Goal: Contribute content: Contribute content

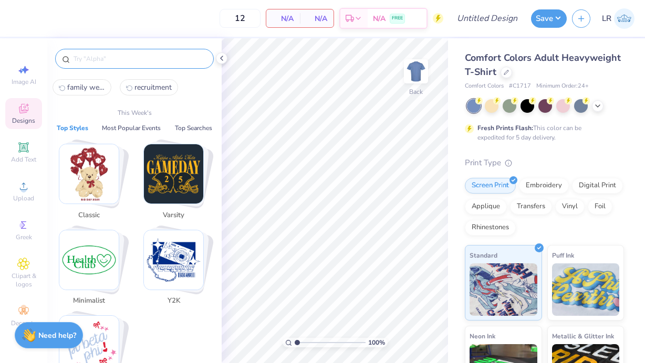
click at [97, 54] on input "text" at bounding box center [139, 59] width 134 height 10
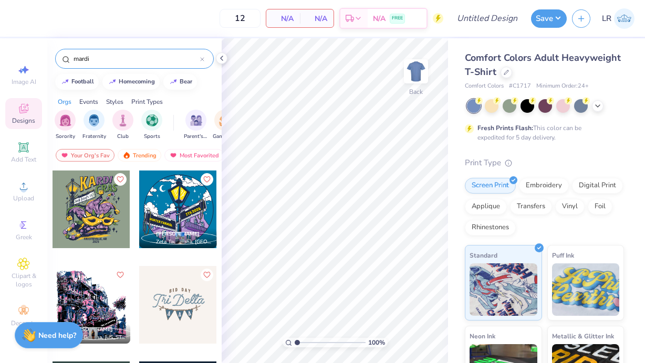
type input "mardi"
click at [91, 223] on div at bounding box center [91, 210] width 78 height 78
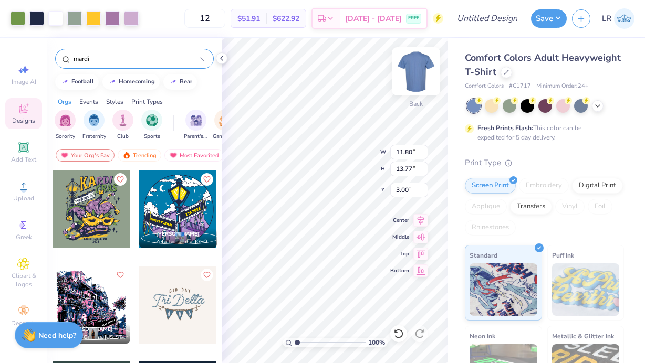
click at [415, 70] on img at bounding box center [416, 71] width 42 height 42
click at [223, 57] on icon at bounding box center [221, 58] width 8 height 8
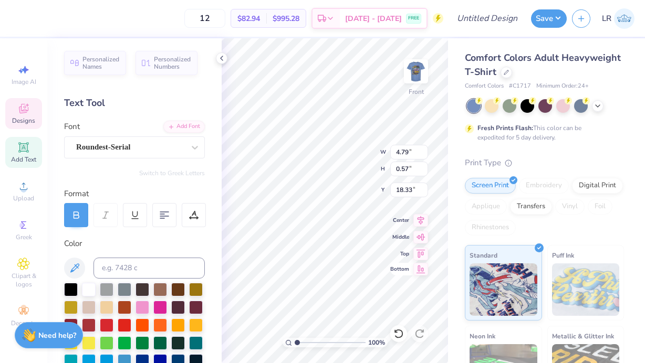
type textarea "F"
type textarea "TAU EPSILON PHI"
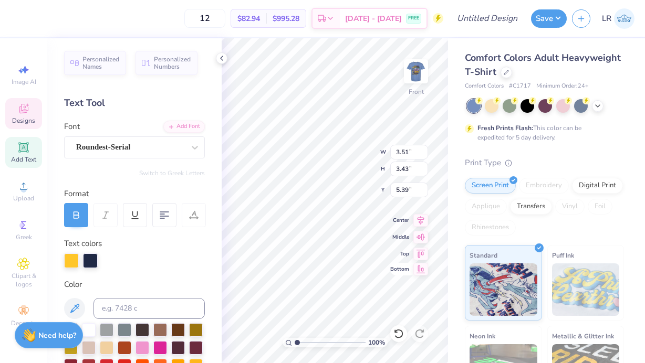
type input "3.51"
type input "3.43"
type input "5.39"
type textarea "K"
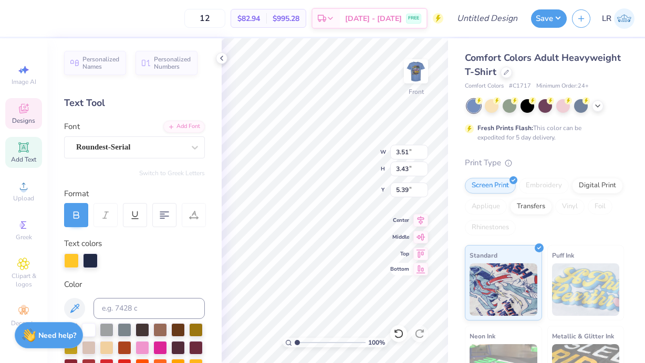
type textarea "ROADTRIP"
type input "3.50"
type input "3.29"
type input "5.46"
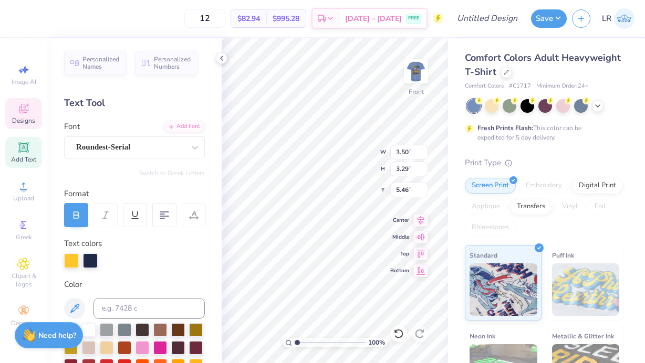
type input "4.90"
type input "4.61"
type input "4.14"
type input "12.00"
type input "10.58"
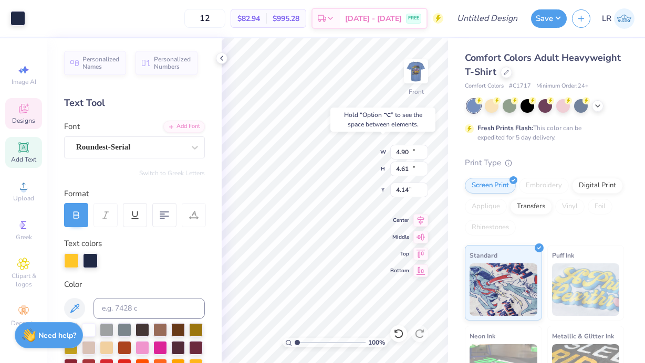
type input "8.46"
type input "4.90"
type input "4.61"
type input "4.26"
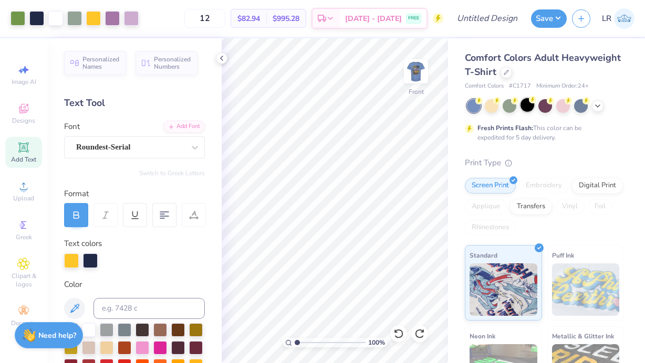
click at [528, 105] on div at bounding box center [527, 105] width 14 height 14
click at [597, 107] on icon at bounding box center [597, 105] width 8 height 8
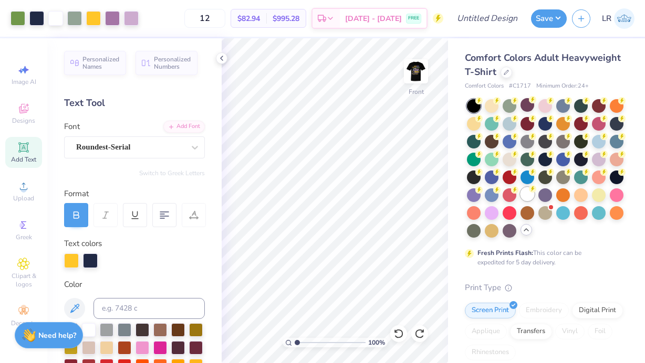
click at [523, 193] on div at bounding box center [527, 194] width 14 height 14
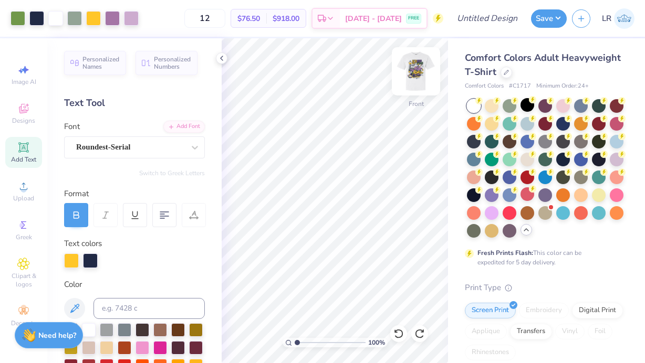
click at [415, 72] on img at bounding box center [416, 71] width 42 height 42
click at [406, 71] on img at bounding box center [416, 71] width 42 height 42
click at [545, 20] on button "Save" at bounding box center [549, 17] width 36 height 18
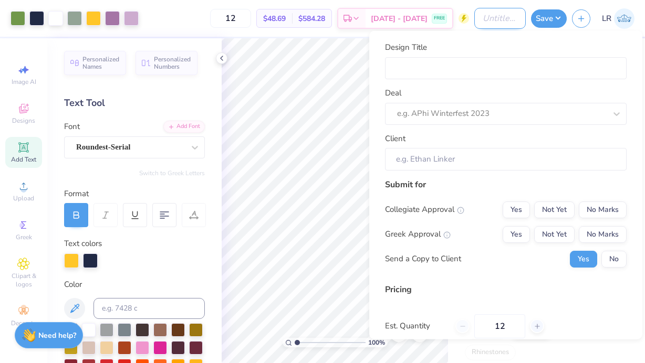
click at [480, 17] on input "Design Title" at bounding box center [499, 18] width 51 height 21
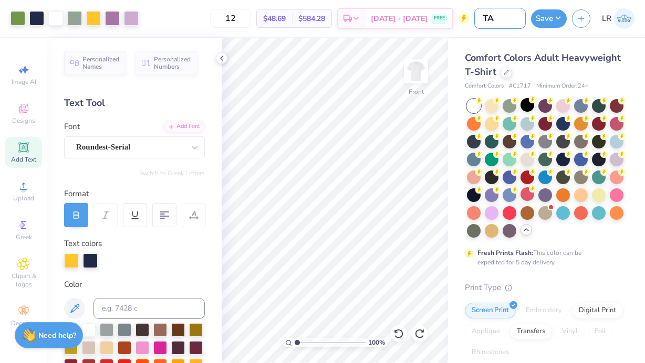
type input "T"
type input "TEP ROADTRIP"
click at [551, 13] on button "Save" at bounding box center [549, 17] width 36 height 18
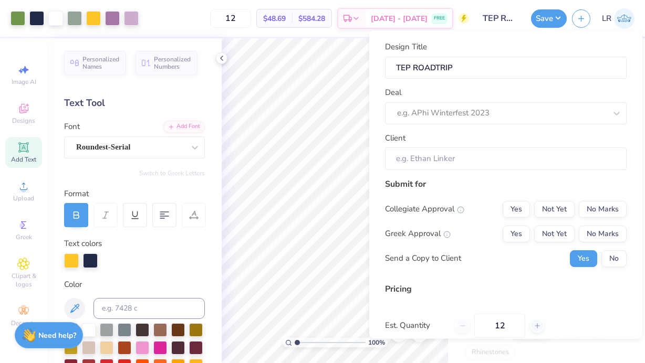
click at [508, 101] on div "Deal e.g. APhi Winterfest 2023" at bounding box center [505, 106] width 241 height 38
click at [504, 115] on div at bounding box center [501, 113] width 209 height 14
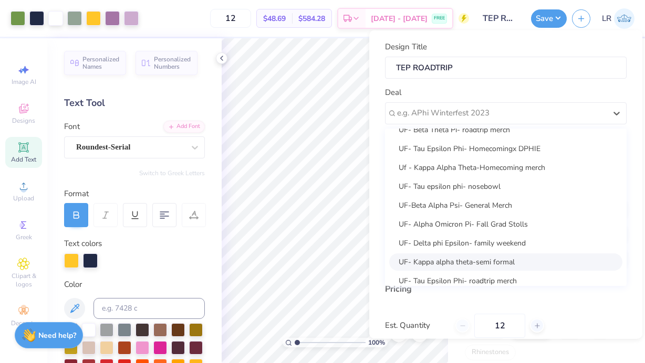
scroll to position [22, 0]
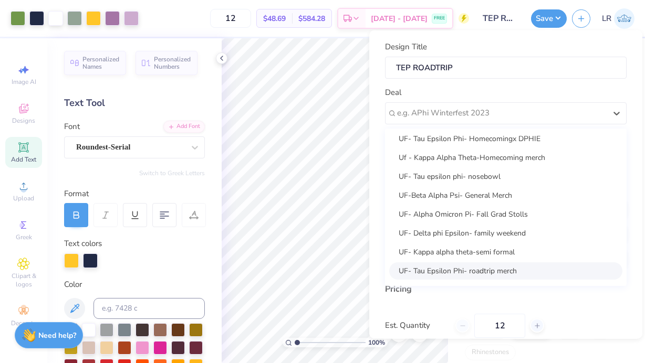
click at [498, 271] on div "UF- Tau Epsilon Phi- roadtrip merch" at bounding box center [505, 270] width 233 height 17
type input "Sebasthiane Brakha"
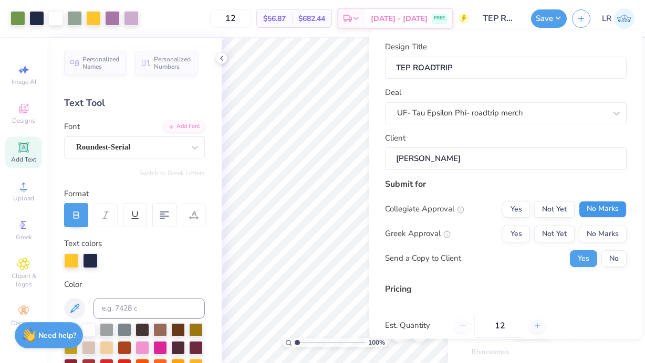
click at [595, 206] on button "No Marks" at bounding box center [602, 209] width 48 height 17
click at [595, 229] on button "No Marks" at bounding box center [602, 233] width 48 height 17
click at [617, 257] on button "No" at bounding box center [613, 258] width 25 height 17
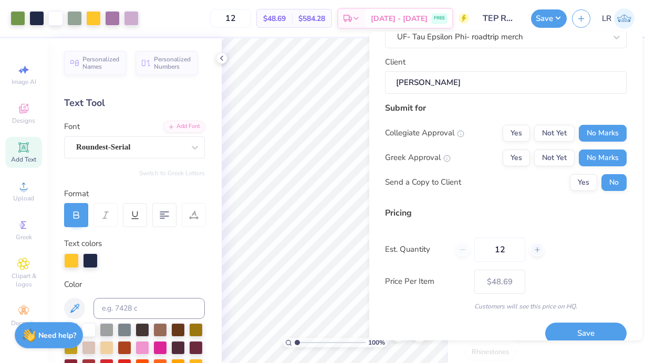
scroll to position [91, 0]
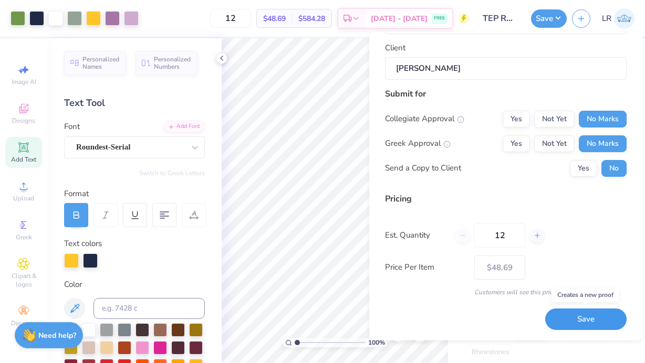
click at [573, 321] on button "Save" at bounding box center [585, 320] width 81 height 22
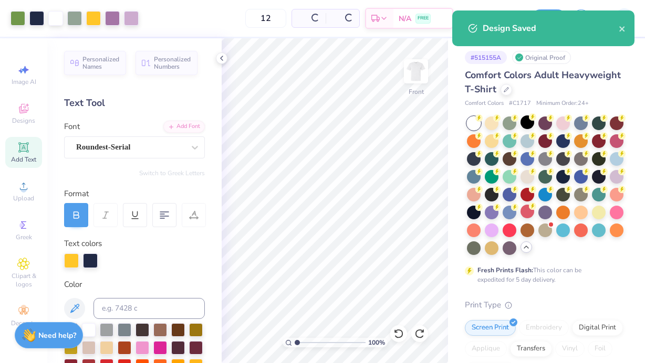
type input "$48.69"
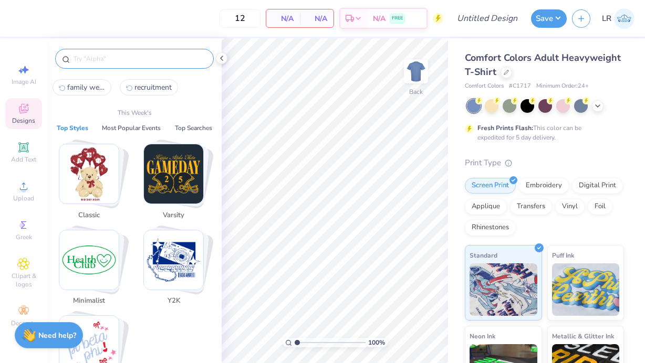
click at [112, 56] on input "text" at bounding box center [139, 59] width 134 height 10
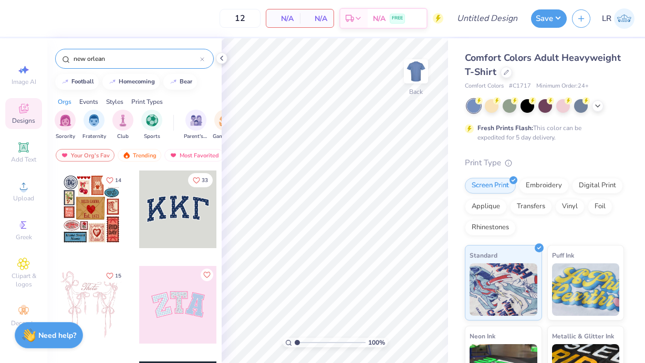
type input "[GEOGRAPHIC_DATA]"
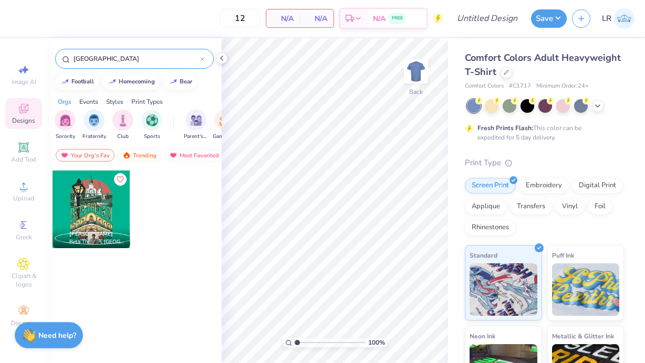
drag, startPoint x: 112, startPoint y: 58, endPoint x: 63, endPoint y: 55, distance: 49.0
click at [63, 56] on div "[GEOGRAPHIC_DATA]" at bounding box center [134, 59] width 159 height 20
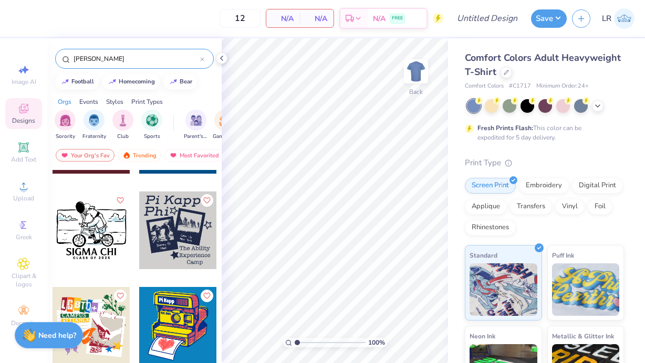
scroll to position [453, 0]
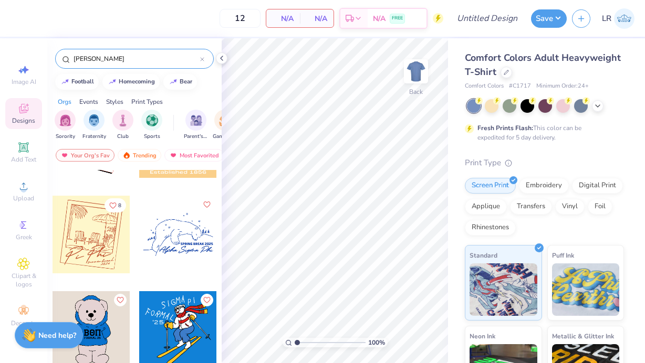
type input "[PERSON_NAME]"
